Goal: Navigation & Orientation: Find specific page/section

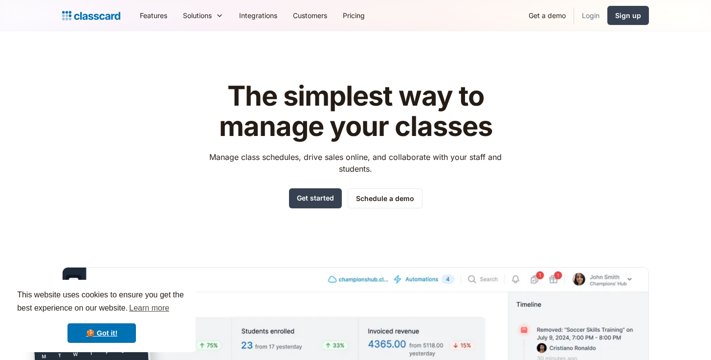
click at [589, 16] on link "Login" at bounding box center [590, 15] width 33 height 22
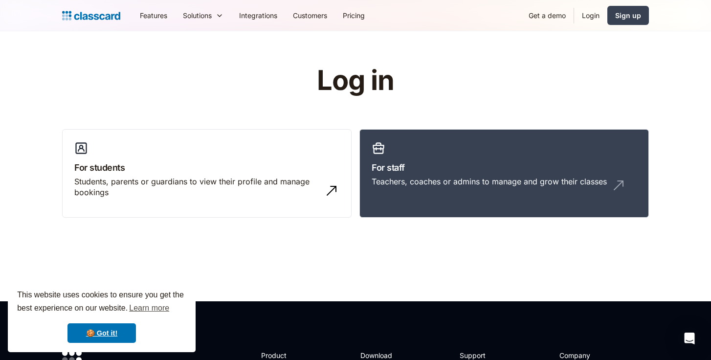
click at [591, 18] on link "Login" at bounding box center [590, 15] width 33 height 22
click at [427, 169] on h3 "For staff" at bounding box center [504, 167] width 265 height 13
